Goal: Information Seeking & Learning: Learn about a topic

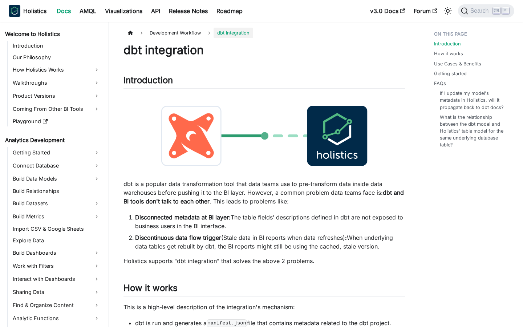
scroll to position [436, 0]
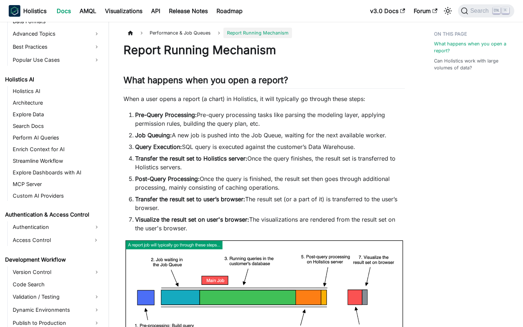
scroll to position [468, 0]
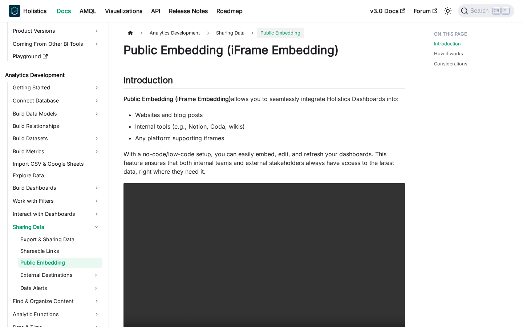
scroll to position [67, 0]
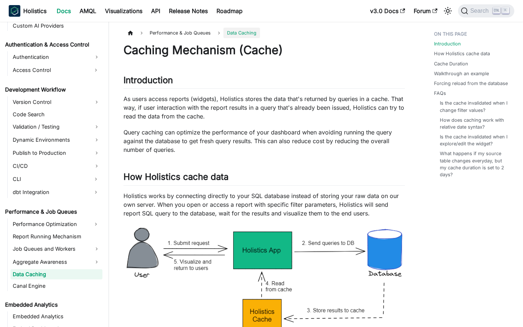
scroll to position [506, 0]
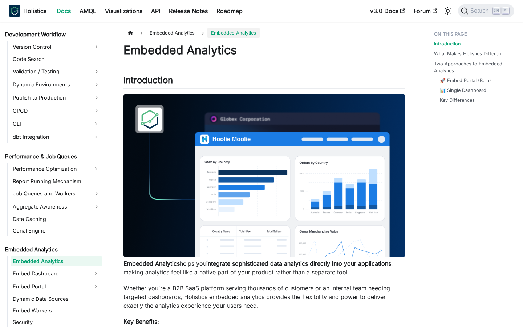
scroll to position [548, 0]
